Goal: Use online tool/utility: Utilize a website feature to perform a specific function

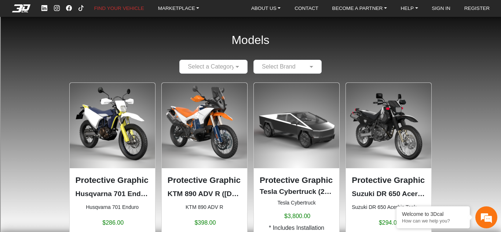
click at [209, 62] on div "Select a Category" at bounding box center [213, 67] width 68 height 14
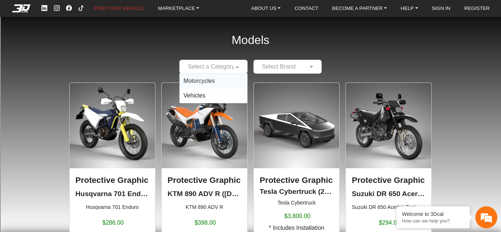
click at [233, 78] on div "Motorcycles" at bounding box center [213, 81] width 67 height 15
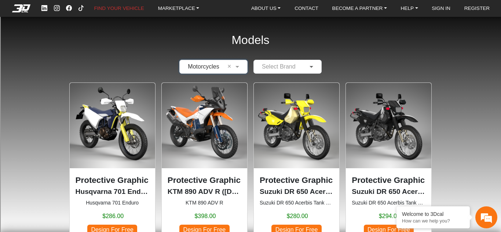
click at [313, 65] on span at bounding box center [312, 66] width 9 height 9
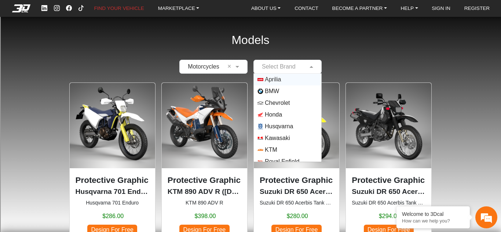
click at [289, 79] on span "Aprilia" at bounding box center [287, 80] width 60 height 6
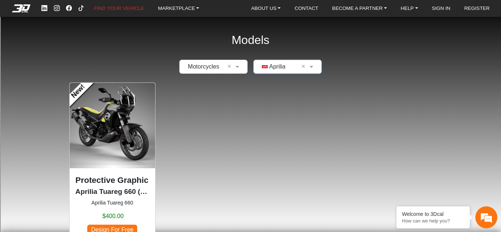
click at [95, 156] on img at bounding box center [112, 125] width 85 height 85
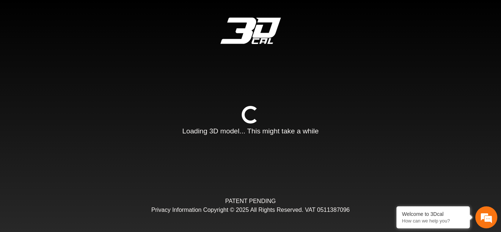
type input "*"
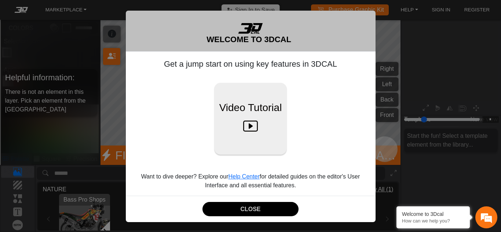
scroll to position [96, 88]
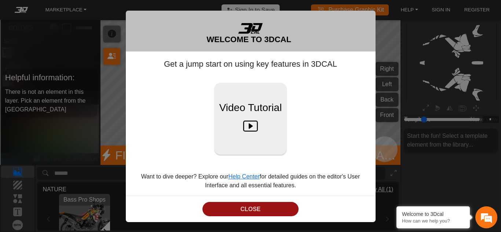
click at [268, 209] on button "CLOSE" at bounding box center [250, 209] width 96 height 14
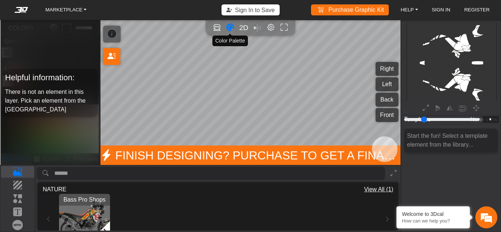
click at [232, 28] on icon "Color tool" at bounding box center [230, 27] width 8 height 8
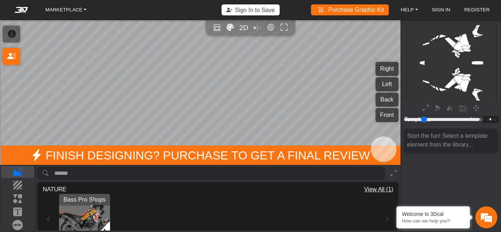
click at [113, 172] on input "search asset" at bounding box center [219, 174] width 331 height 14
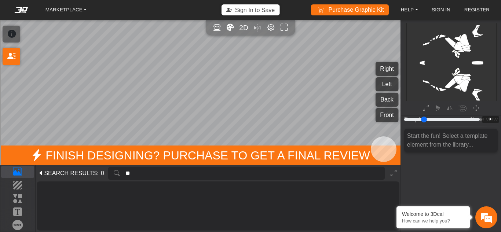
type input "*"
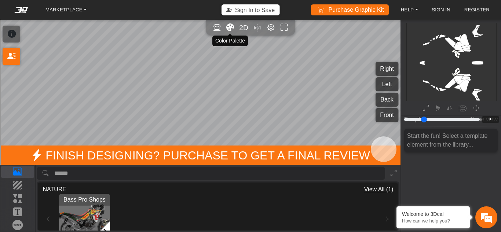
click at [229, 25] on icon "Color tool" at bounding box center [230, 27] width 8 height 8
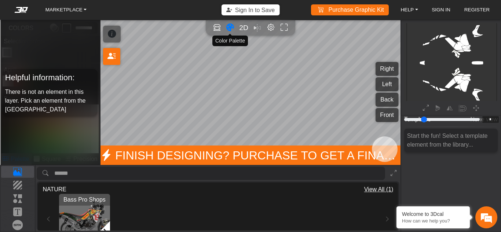
click at [234, 26] on button "Color tool" at bounding box center [230, 28] width 12 height 12
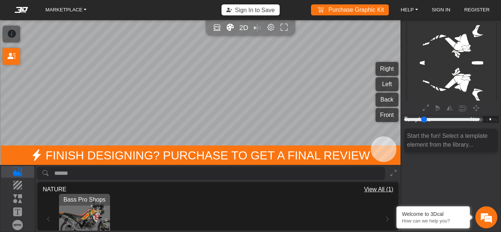
click at [87, 212] on img "View Bass Pro Shops" at bounding box center [84, 219] width 51 height 51
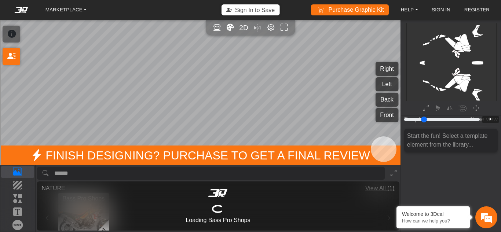
scroll to position [165, 88]
